Goal: Information Seeking & Learning: Learn about a topic

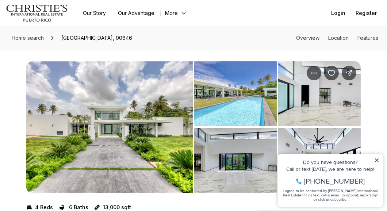
click at [377, 160] on icon at bounding box center [376, 160] width 5 height 5
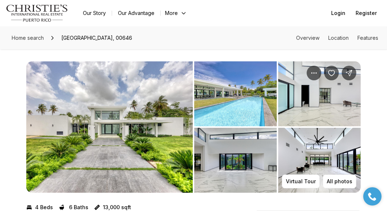
click at [236, 169] on img "View image gallery" at bounding box center [235, 160] width 83 height 65
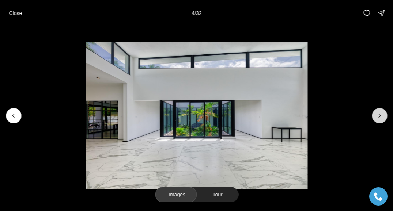
click at [374, 113] on button "Next slide" at bounding box center [379, 115] width 15 height 15
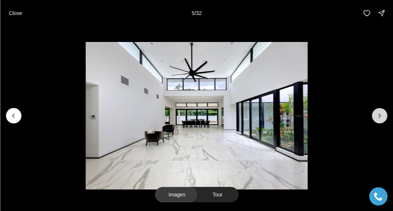
click at [374, 113] on button "Next slide" at bounding box center [379, 115] width 15 height 15
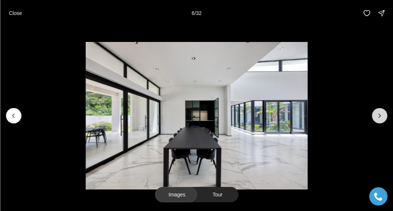
click at [374, 113] on button "Next slide" at bounding box center [379, 115] width 15 height 15
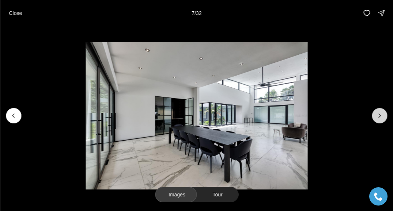
click at [376, 115] on icon "Next slide" at bounding box center [379, 115] width 7 height 7
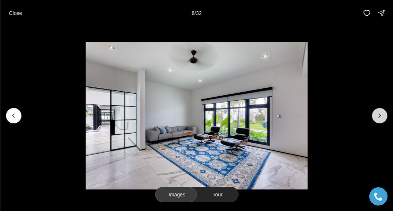
click at [376, 115] on icon "Next slide" at bounding box center [379, 115] width 7 height 7
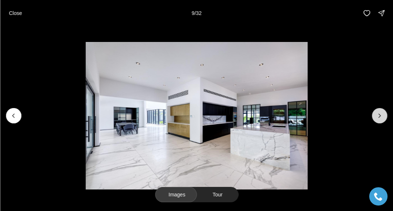
click at [376, 115] on icon "Next slide" at bounding box center [379, 115] width 7 height 7
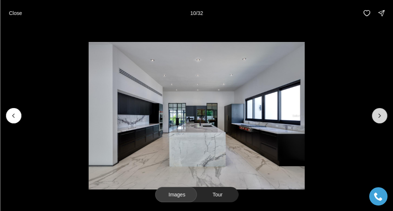
click at [379, 117] on icon "Next slide" at bounding box center [380, 116] width 2 height 4
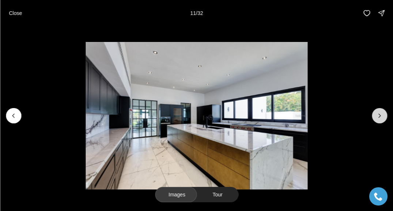
click at [379, 117] on icon "Next slide" at bounding box center [380, 116] width 2 height 4
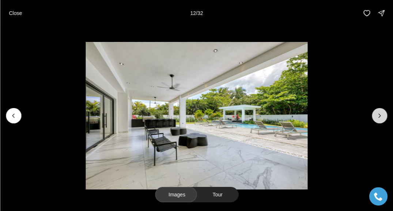
click at [379, 117] on icon "Next slide" at bounding box center [380, 116] width 2 height 4
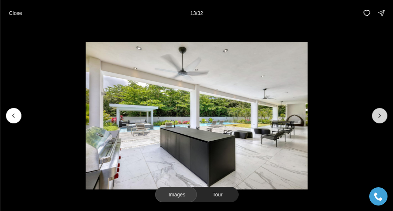
click at [379, 117] on icon "Next slide" at bounding box center [380, 116] width 2 height 4
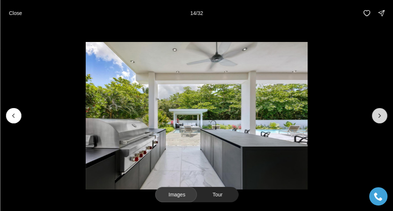
click at [379, 117] on icon "Next slide" at bounding box center [380, 116] width 2 height 4
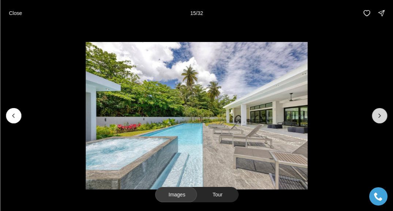
click at [379, 117] on icon "Next slide" at bounding box center [380, 116] width 2 height 4
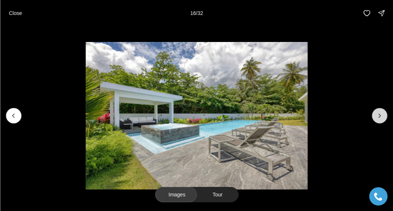
click at [379, 117] on icon "Next slide" at bounding box center [380, 116] width 2 height 4
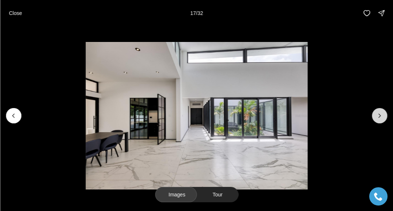
click at [379, 117] on icon "Next slide" at bounding box center [380, 116] width 2 height 4
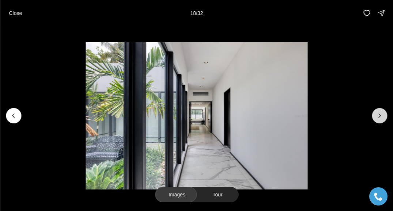
click at [379, 117] on icon "Next slide" at bounding box center [380, 116] width 2 height 4
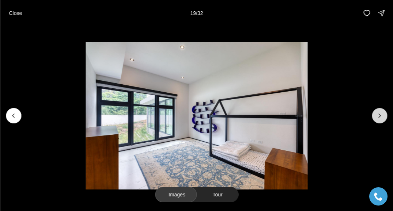
click at [380, 117] on icon "Next slide" at bounding box center [379, 115] width 7 height 7
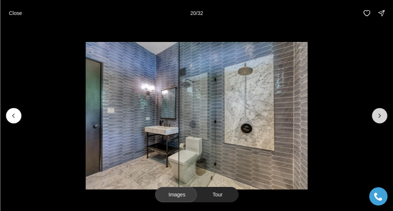
click at [380, 117] on icon "Next slide" at bounding box center [379, 115] width 7 height 7
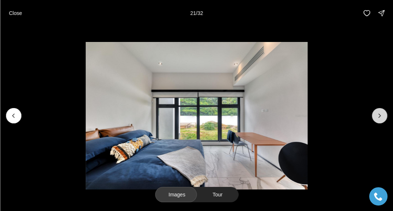
click at [380, 117] on icon "Next slide" at bounding box center [379, 115] width 7 height 7
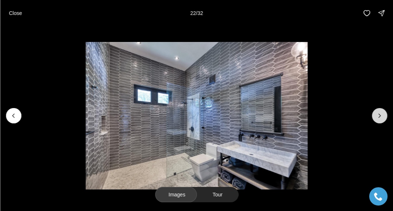
click at [380, 113] on icon "Next slide" at bounding box center [379, 115] width 7 height 7
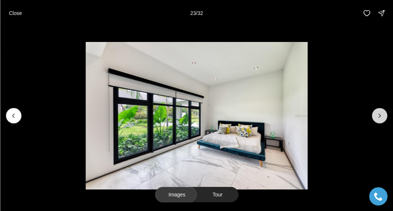
click at [380, 113] on icon "Next slide" at bounding box center [379, 115] width 7 height 7
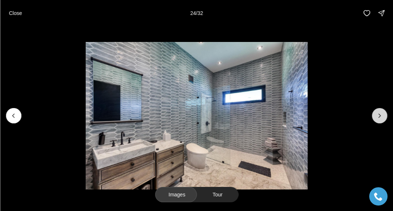
click at [379, 114] on icon "Next slide" at bounding box center [380, 116] width 2 height 4
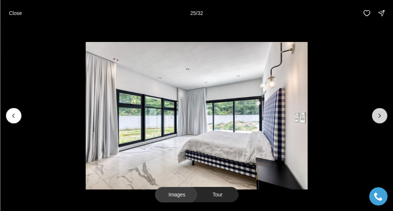
click at [381, 119] on icon "Next slide" at bounding box center [379, 115] width 7 height 7
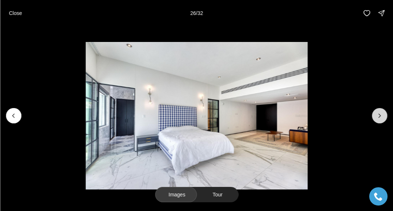
click at [380, 119] on button "Next slide" at bounding box center [379, 115] width 15 height 15
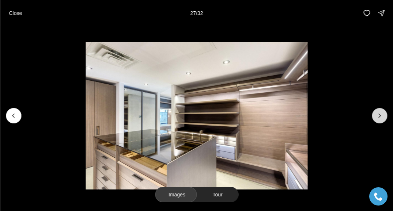
click at [375, 119] on button "Next slide" at bounding box center [379, 115] width 15 height 15
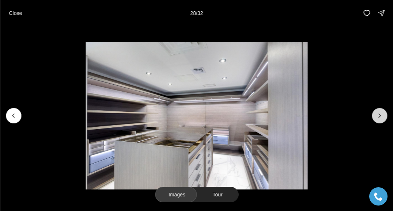
click at [377, 119] on icon "Next slide" at bounding box center [379, 115] width 7 height 7
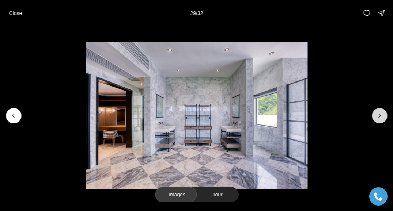
click at [378, 118] on icon "Next slide" at bounding box center [379, 115] width 7 height 7
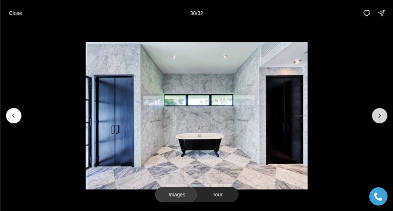
click at [379, 117] on icon "Next slide" at bounding box center [380, 116] width 2 height 4
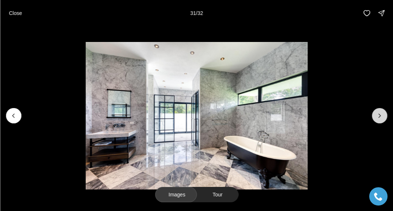
click at [380, 115] on icon "Next slide" at bounding box center [380, 116] width 2 height 4
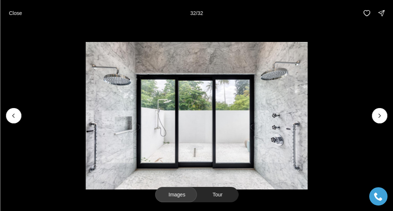
click at [380, 117] on div at bounding box center [379, 115] width 15 height 15
click at [380, 118] on div at bounding box center [379, 115] width 15 height 15
click at [379, 119] on div at bounding box center [379, 115] width 15 height 15
click at [377, 117] on div at bounding box center [379, 115] width 15 height 15
click at [16, 13] on p "Close" at bounding box center [15, 13] width 13 height 6
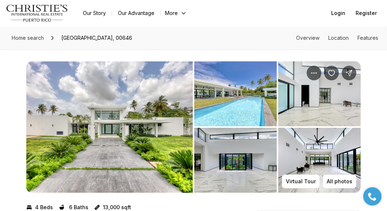
click at [182, 11] on icon "Main navigation" at bounding box center [184, 13] width 6 height 6
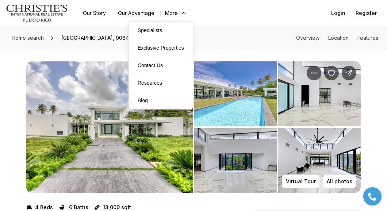
click at [182, 11] on icon "Main navigation" at bounding box center [184, 13] width 6 height 6
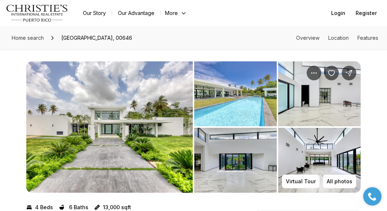
click at [148, 13] on link "Our Advantage" at bounding box center [136, 13] width 48 height 10
